Goal: Transaction & Acquisition: Purchase product/service

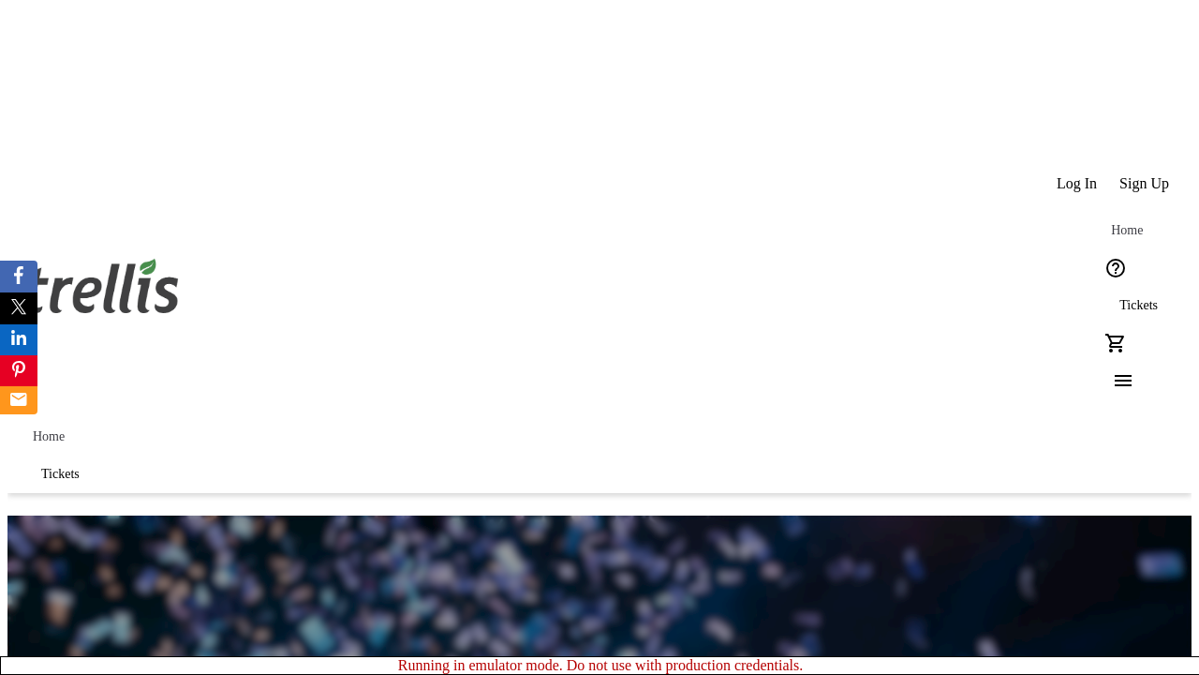
click at [1146, 175] on span "Sign Up" at bounding box center [1145, 183] width 50 height 17
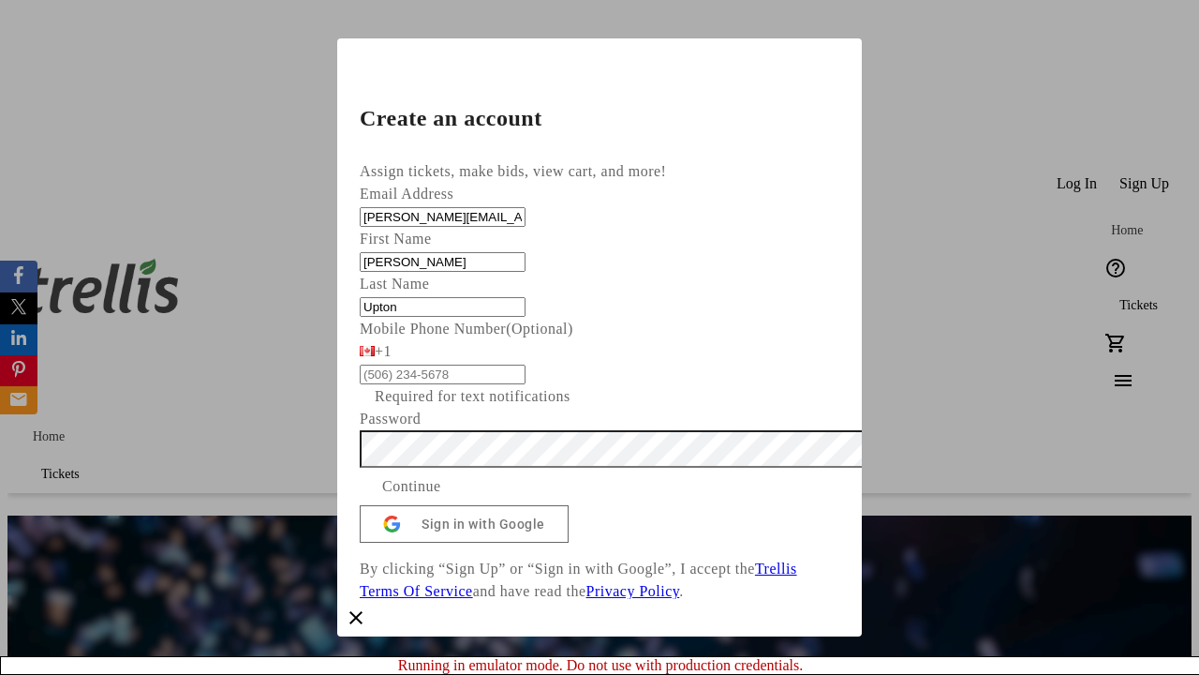
click at [441, 498] on span "Continue" at bounding box center [411, 486] width 59 height 22
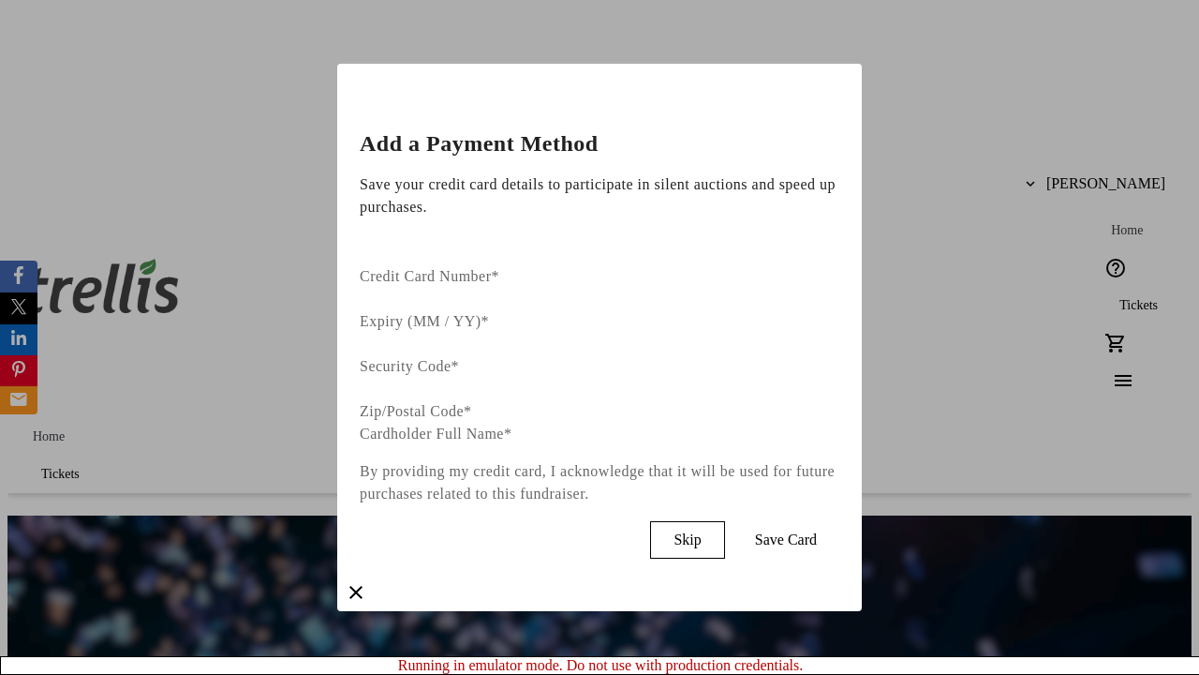
click at [701, 531] on span "Skip" at bounding box center [687, 539] width 27 height 17
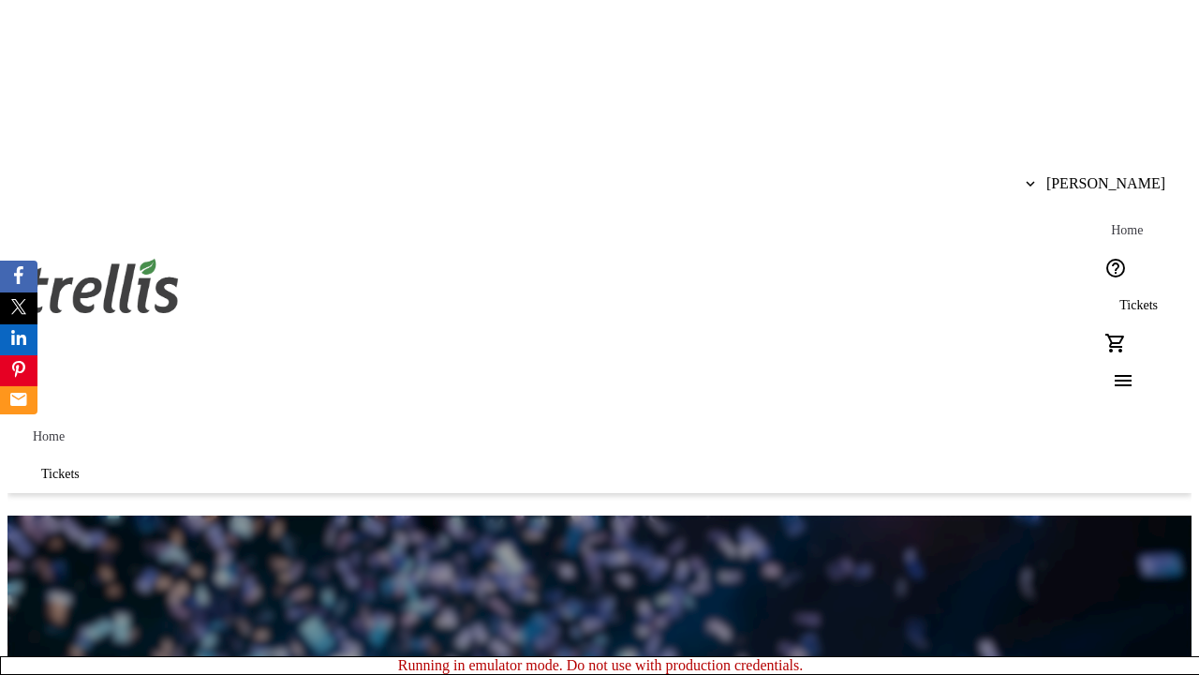
click at [1120, 298] on span "Tickets" at bounding box center [1139, 305] width 38 height 15
